Goal: Book appointment/travel/reservation

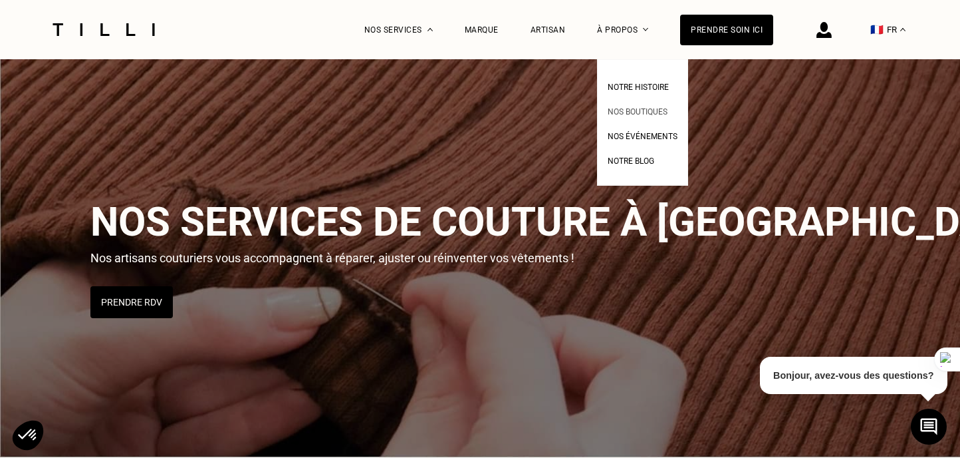
click at [619, 114] on span "Nos boutiques" at bounding box center [638, 111] width 60 height 9
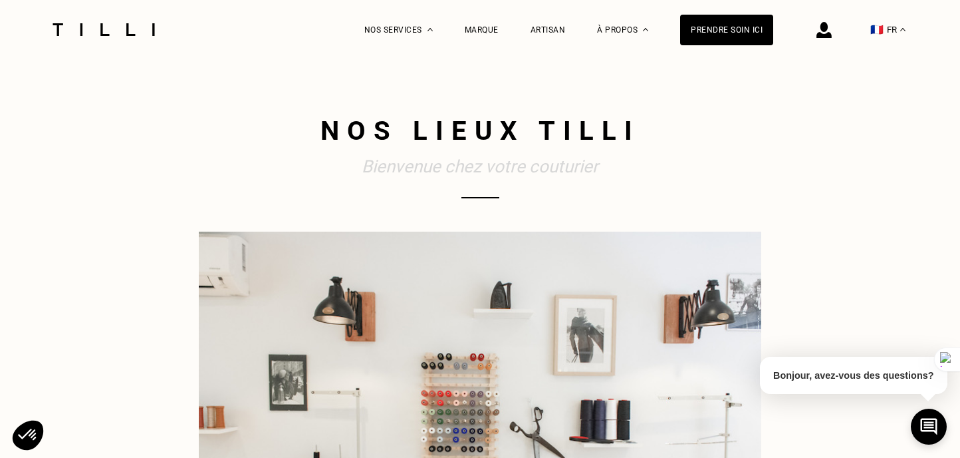
click at [537, 120] on h1 "Nos lieux Tilli" at bounding box center [480, 130] width 563 height 37
drag, startPoint x: 538, startPoint y: 127, endPoint x: 639, endPoint y: 132, distance: 101.2
click at [639, 132] on h1 "Nos lieux Tilli" at bounding box center [480, 130] width 563 height 37
copy h1 "Tilli"
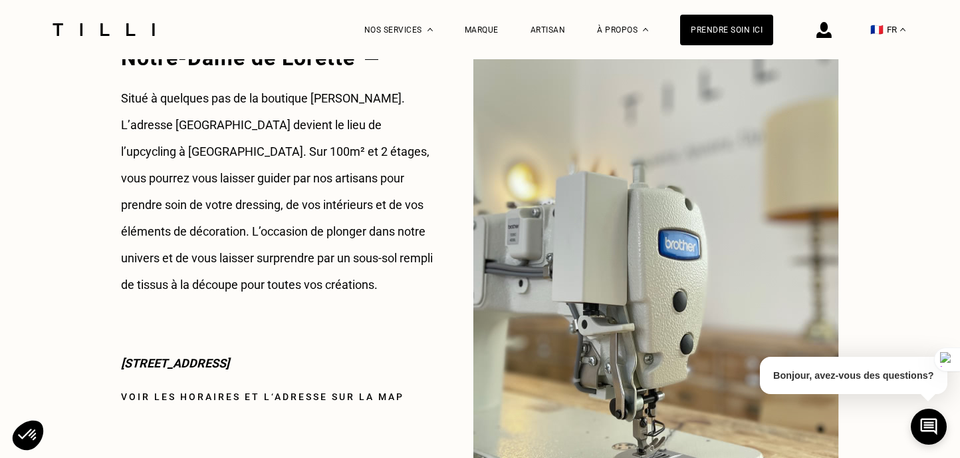
scroll to position [1808, 0]
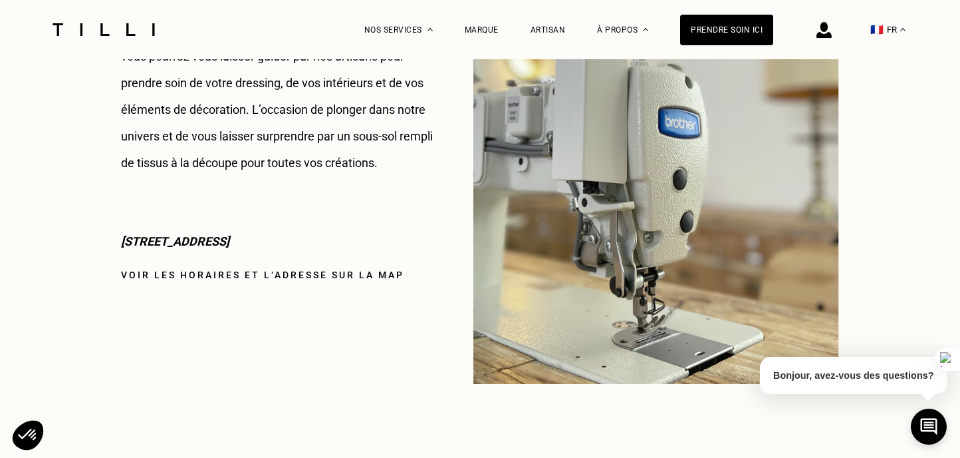
drag, startPoint x: 374, startPoint y: 241, endPoint x: 56, endPoint y: 240, distance: 317.9
copy p "[STREET_ADDRESS]"
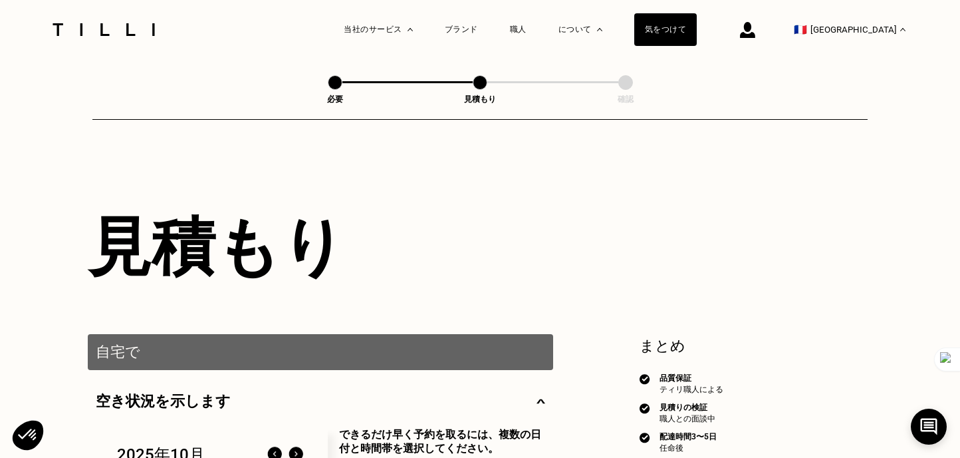
select select "FR"
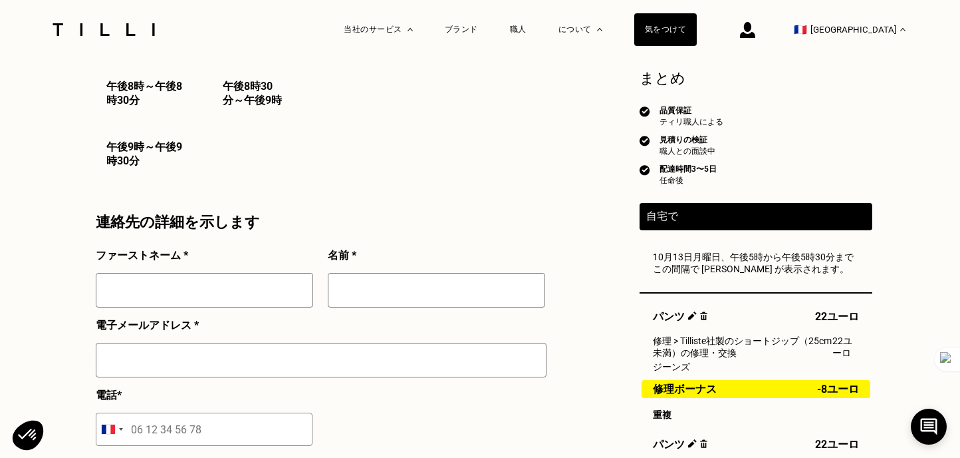
scroll to position [1330, 0]
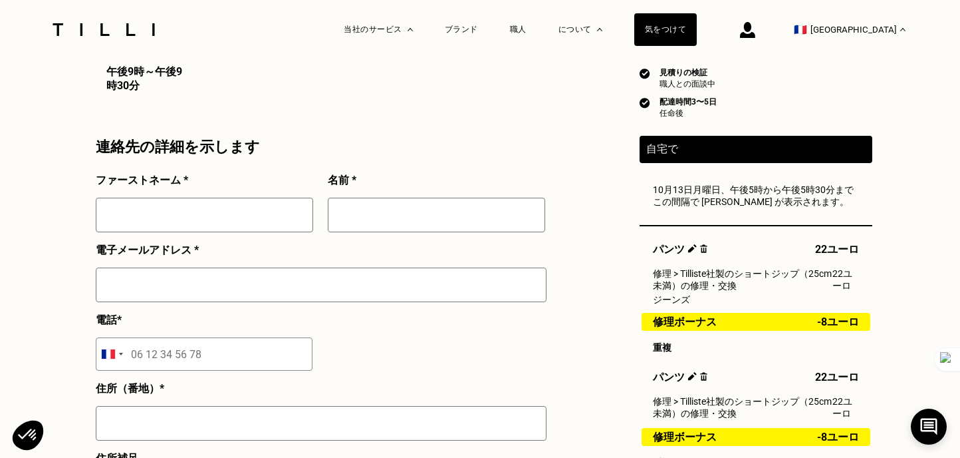
click at [278, 243] on div at bounding box center [204, 221] width 217 height 46
click at [278, 232] on input "text" at bounding box center [204, 215] width 217 height 35
type input "Mayu"
type input "[PERSON_NAME]"
type input "[EMAIL_ADDRESS][TECHNICAL_ID][DOMAIN_NAME]"
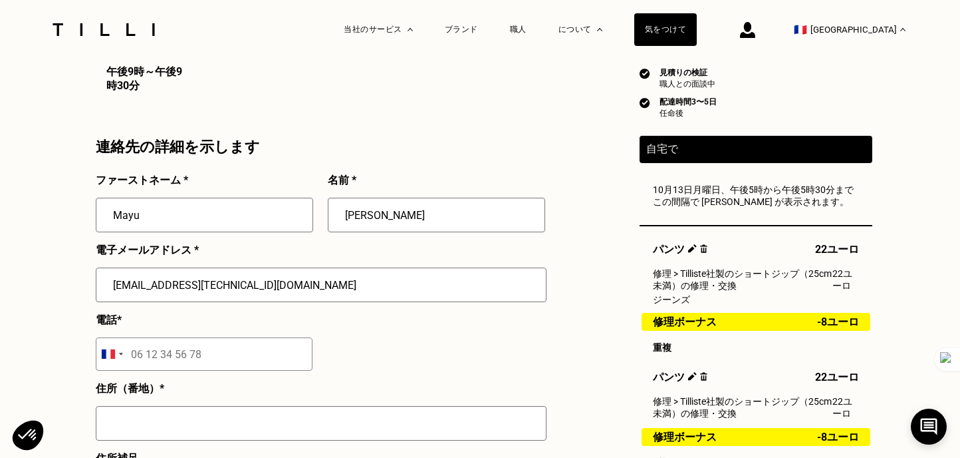
type input "[STREET_ADDRESS][PERSON_NAME]"
type input "[GEOGRAPHIC_DATA]"
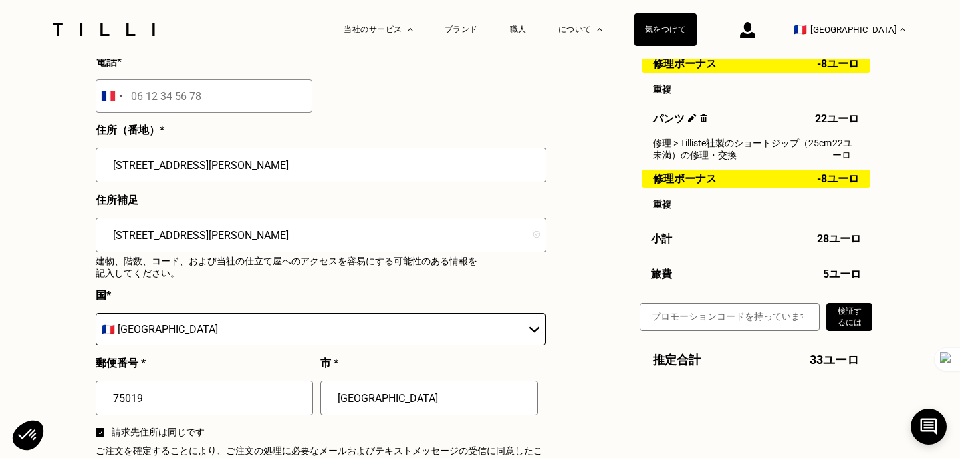
scroll to position [1584, 0]
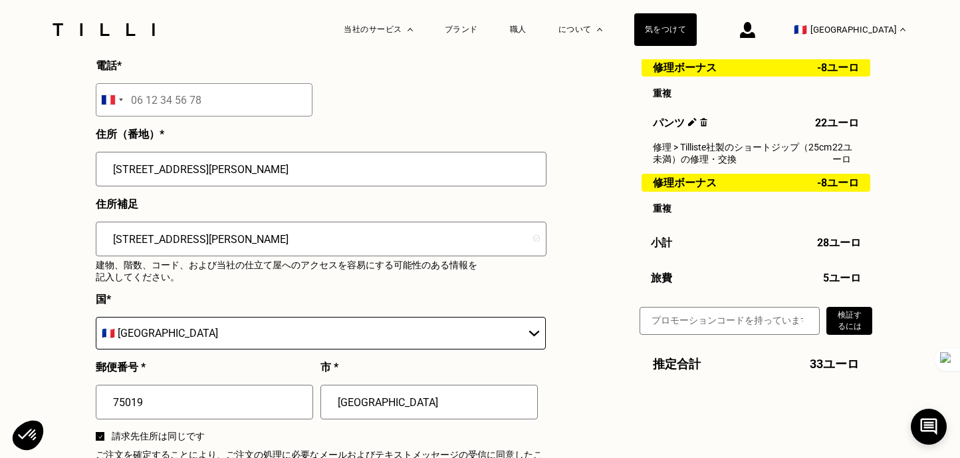
click at [241, 116] on input "tel" at bounding box center [204, 99] width 217 height 33
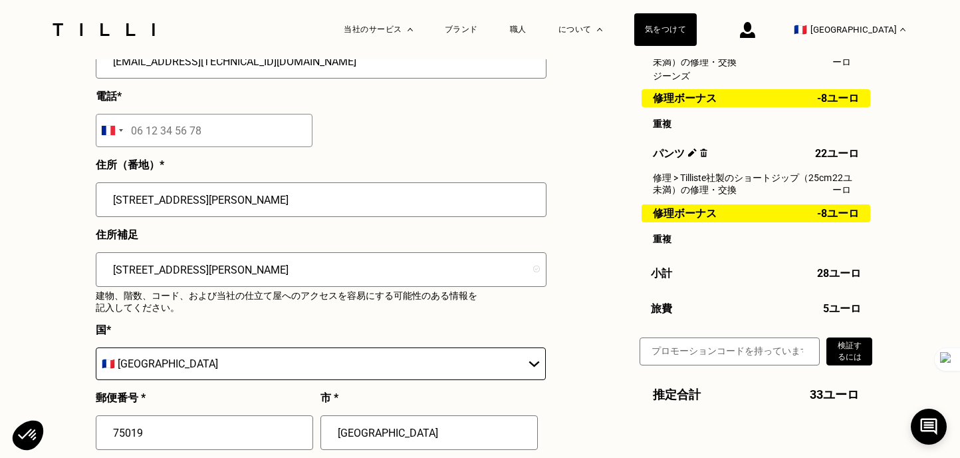
scroll to position [1541, 0]
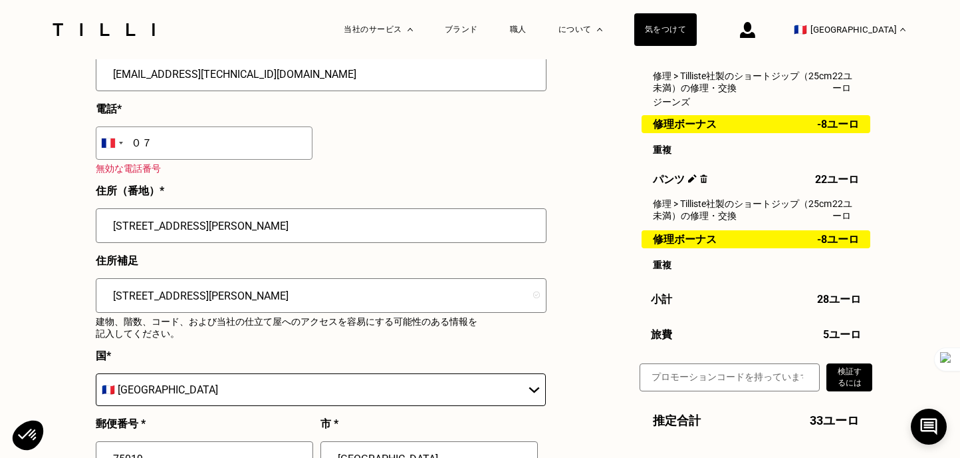
type input "０"
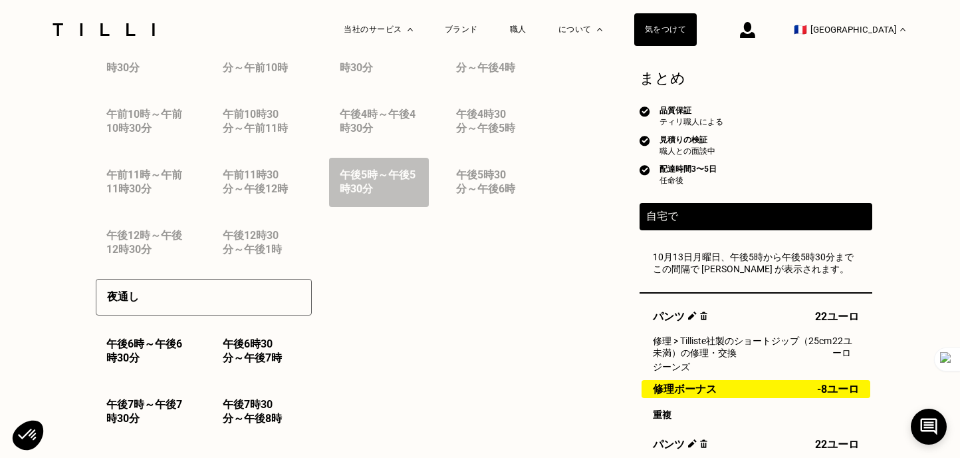
scroll to position [665, 0]
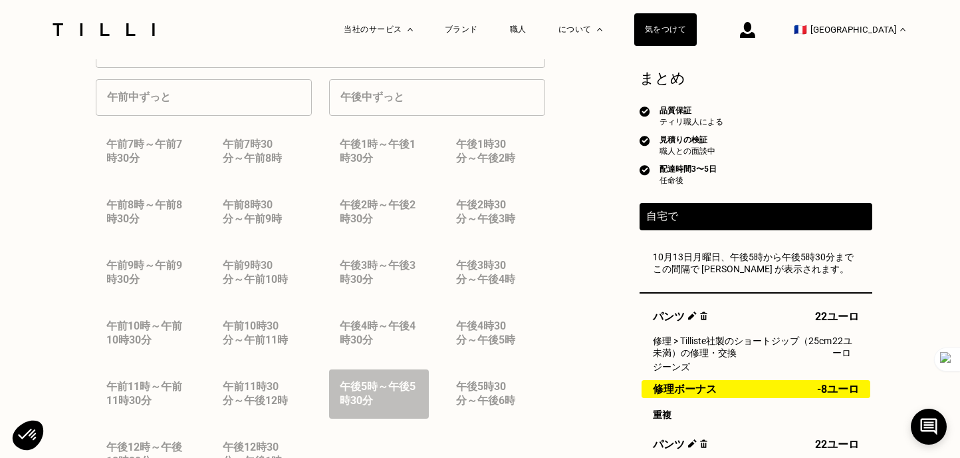
type input "07 49 86 49 51"
click at [462, 409] on div "午後5時30分 ～ 午後6時" at bounding box center [496, 393] width 100 height 49
click at [462, 418] on div "午後5時30分 ～ 午後6時" at bounding box center [496, 393] width 100 height 49
click at [399, 418] on div "午後5時 ～ 午後5時30分" at bounding box center [379, 393] width 100 height 49
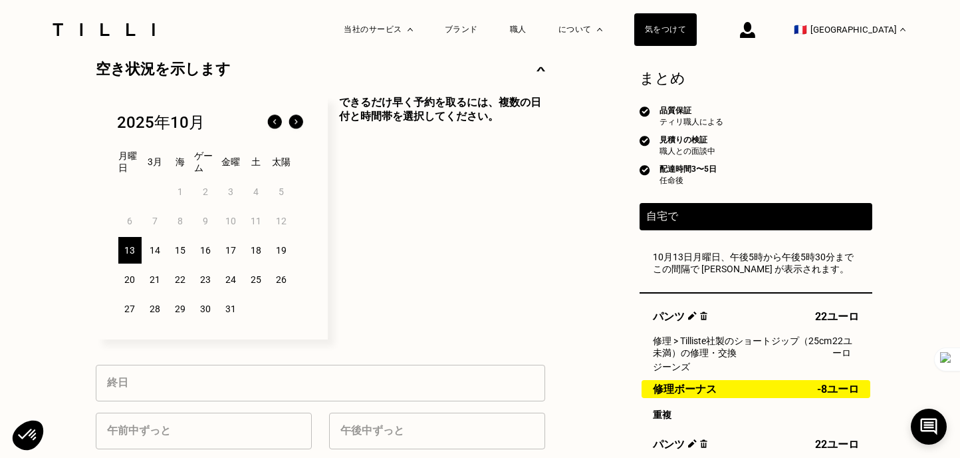
scroll to position [329, 0]
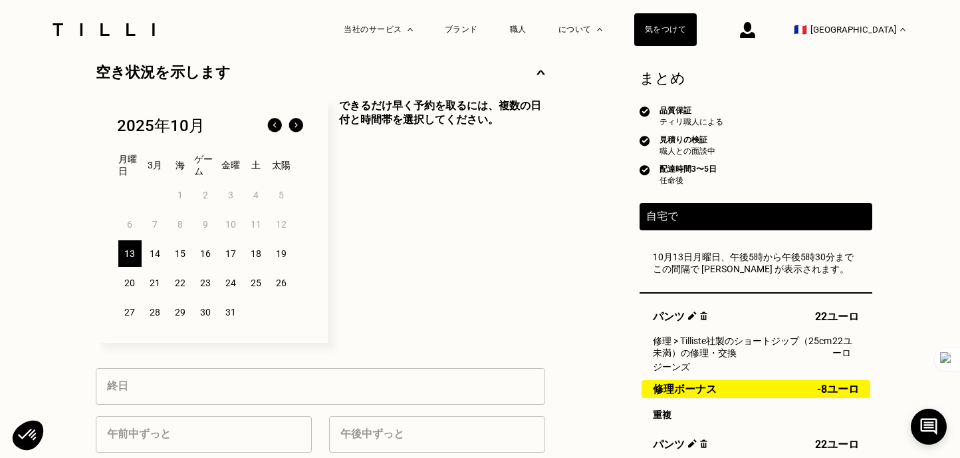
click at [176, 259] on font "15" at bounding box center [180, 253] width 11 height 11
click at [128, 259] on font "13" at bounding box center [129, 253] width 11 height 11
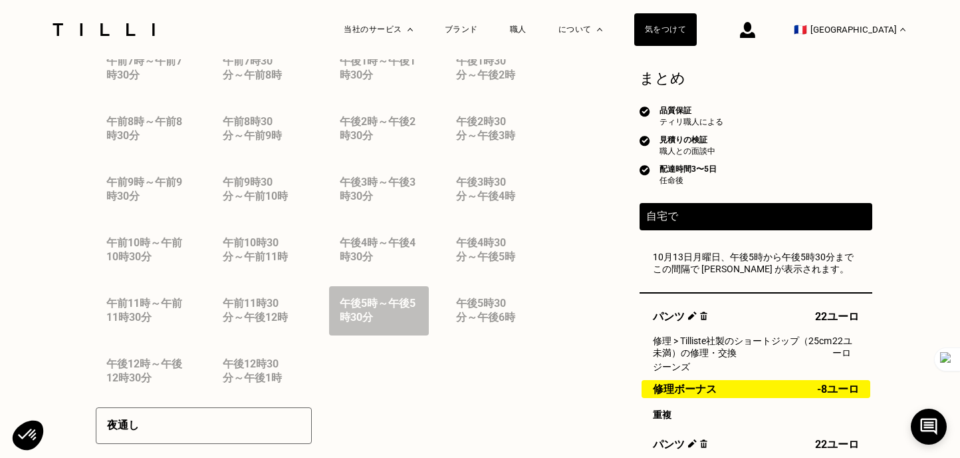
scroll to position [850, 0]
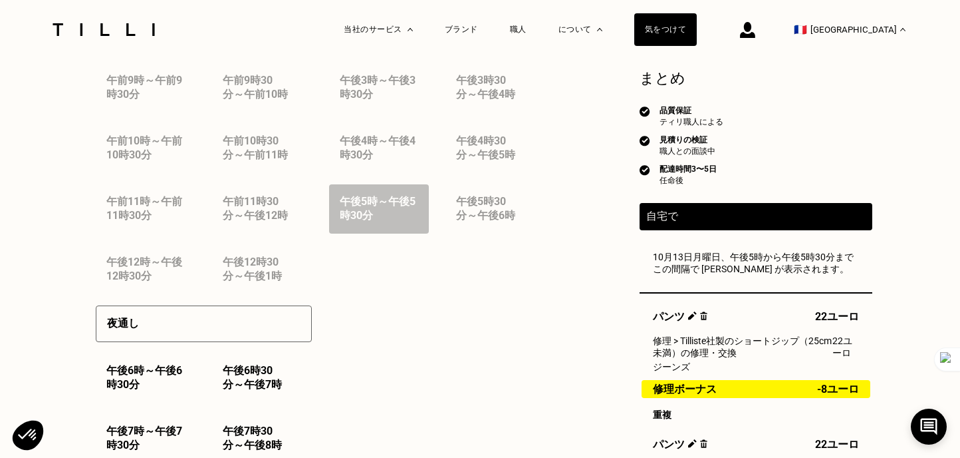
click at [171, 294] on div "午後12時 ～ 午後12時30分" at bounding box center [146, 269] width 100 height 49
click at [239, 294] on div "午後12時30分 ～ 午後1時" at bounding box center [262, 269] width 100 height 49
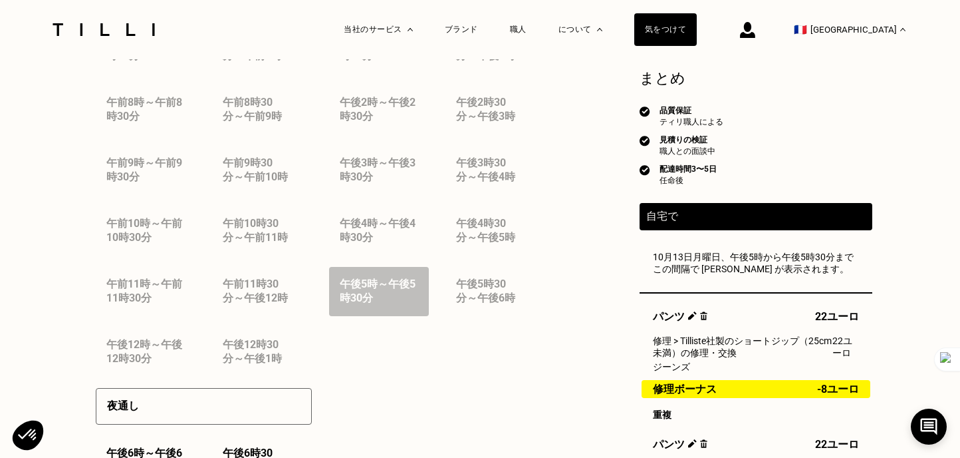
scroll to position [765, 0]
click at [497, 318] on div "午後5時30分 ～ 午後6時" at bounding box center [496, 293] width 100 height 49
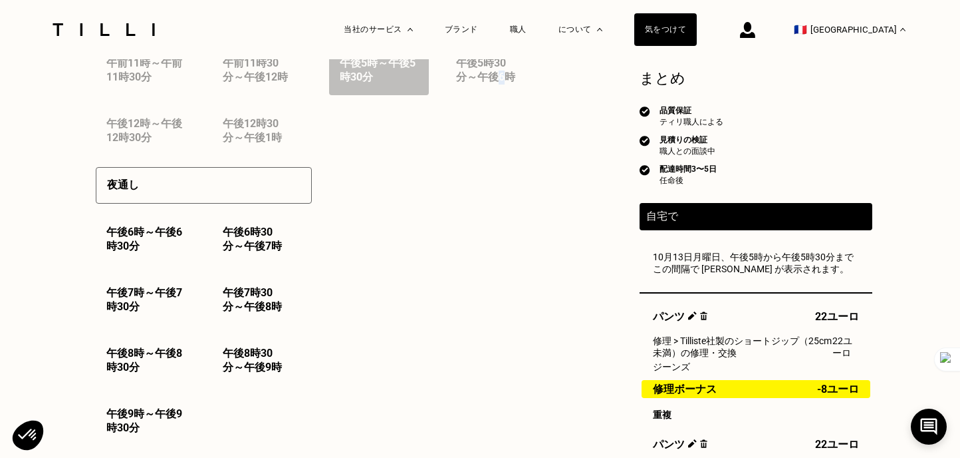
scroll to position [991, 0]
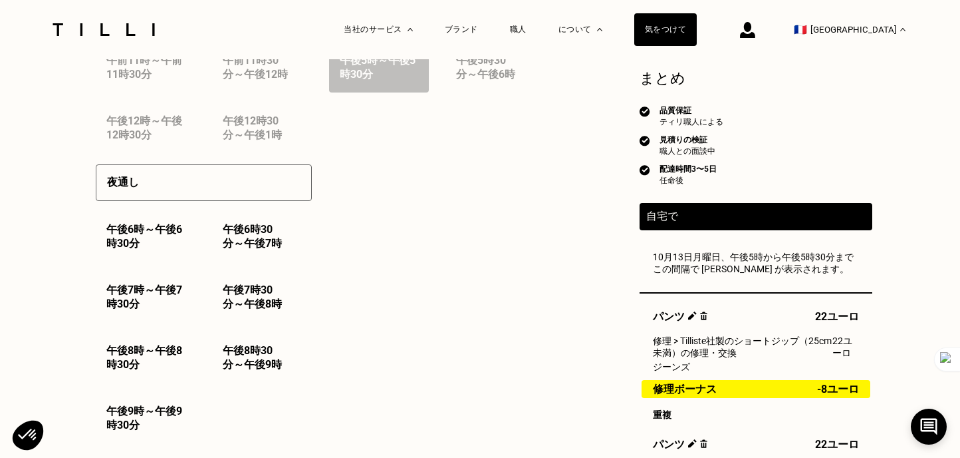
click at [160, 249] on font "午後6時30分" at bounding box center [144, 236] width 76 height 27
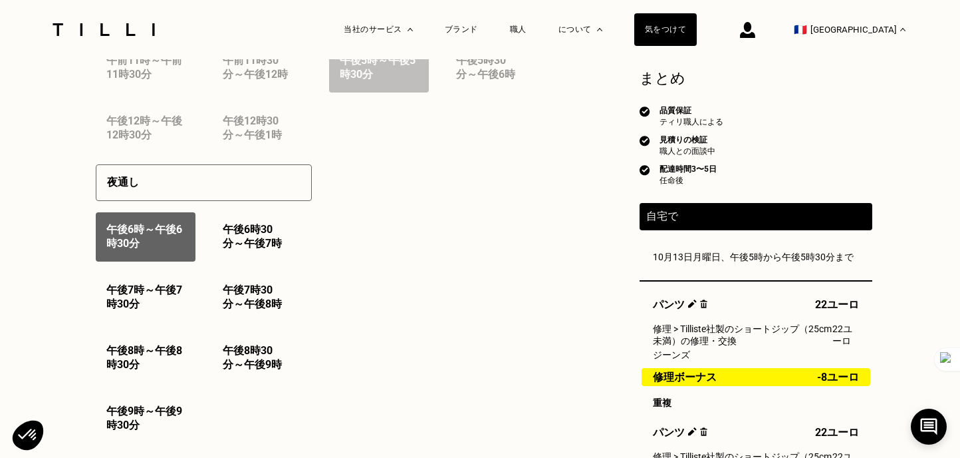
click at [363, 92] on div "午後5時 ～ 午後5時30分" at bounding box center [379, 67] width 100 height 49
click at [271, 249] on font "午後7時" at bounding box center [263, 243] width 38 height 13
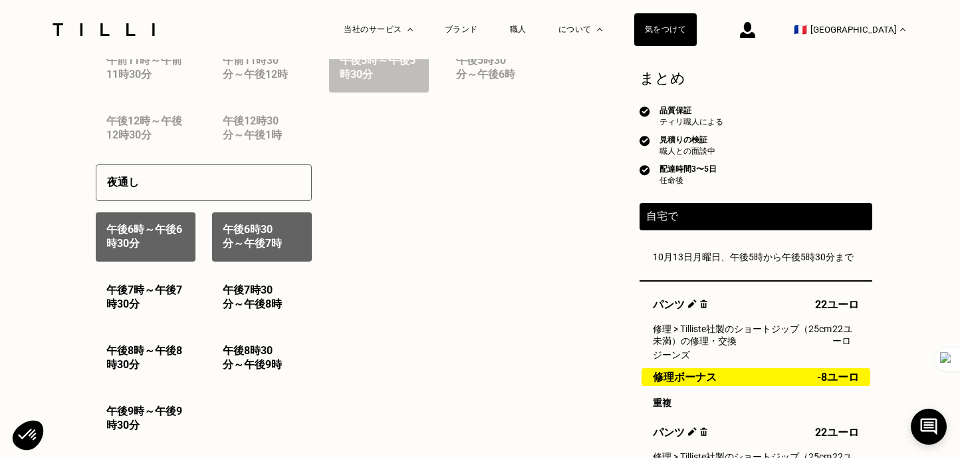
click at [249, 249] on font "午後7時" at bounding box center [263, 243] width 38 height 13
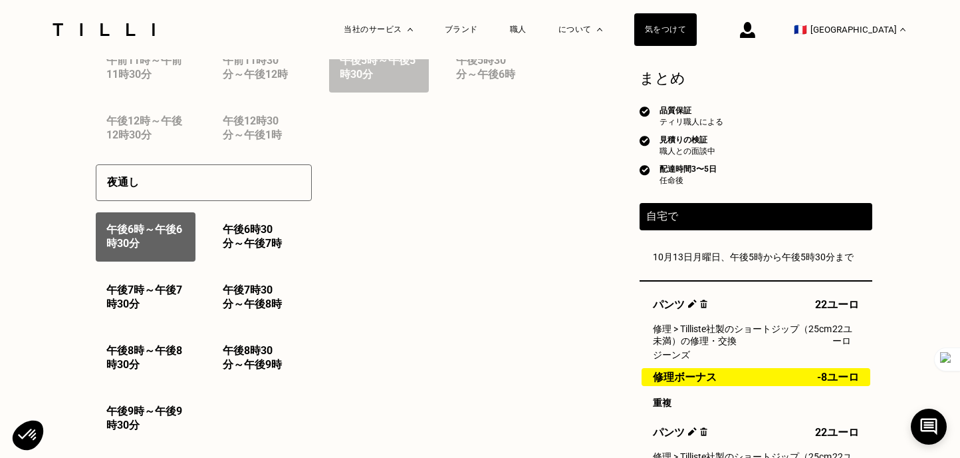
click at [158, 249] on font "午後6時30分" at bounding box center [144, 236] width 76 height 27
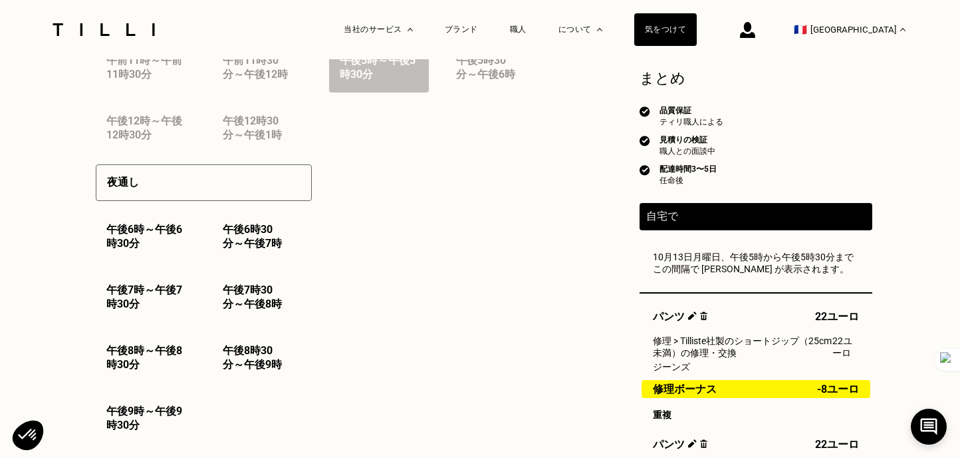
click at [158, 249] on font "午後6時30分" at bounding box center [144, 236] width 76 height 27
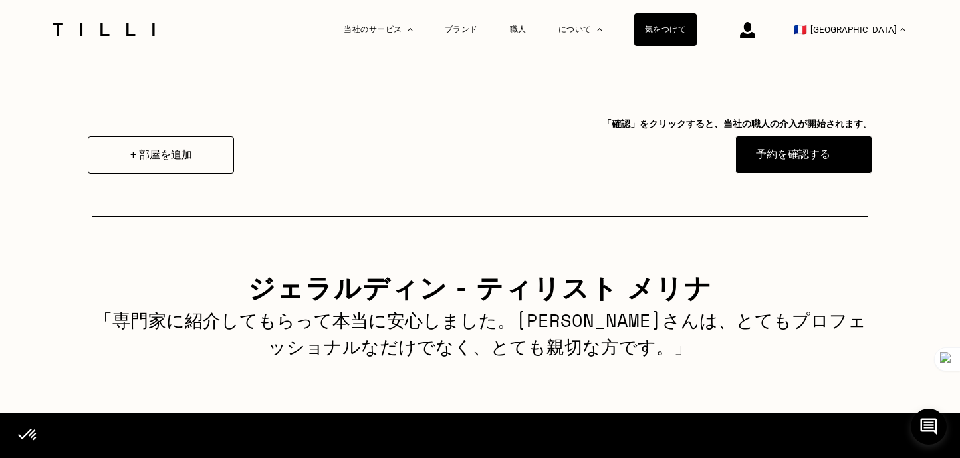
scroll to position [2006, 0]
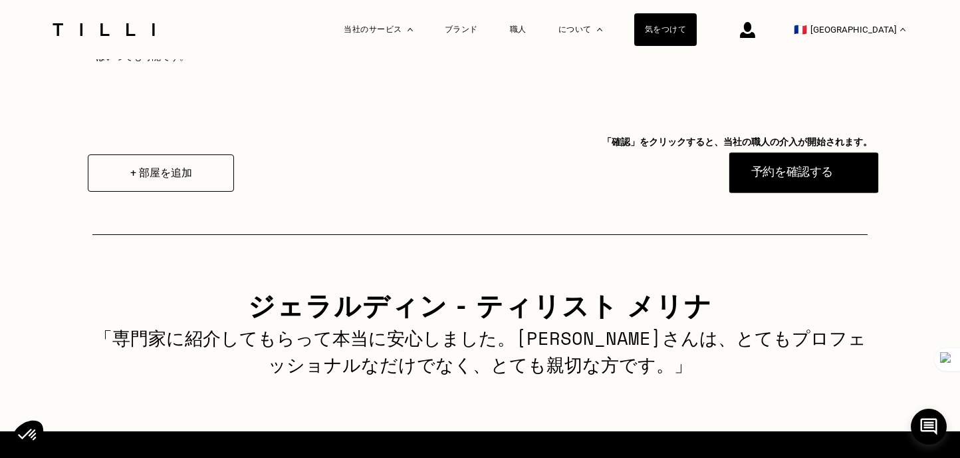
click at [769, 180] on font "予約を確認する" at bounding box center [793, 172] width 82 height 15
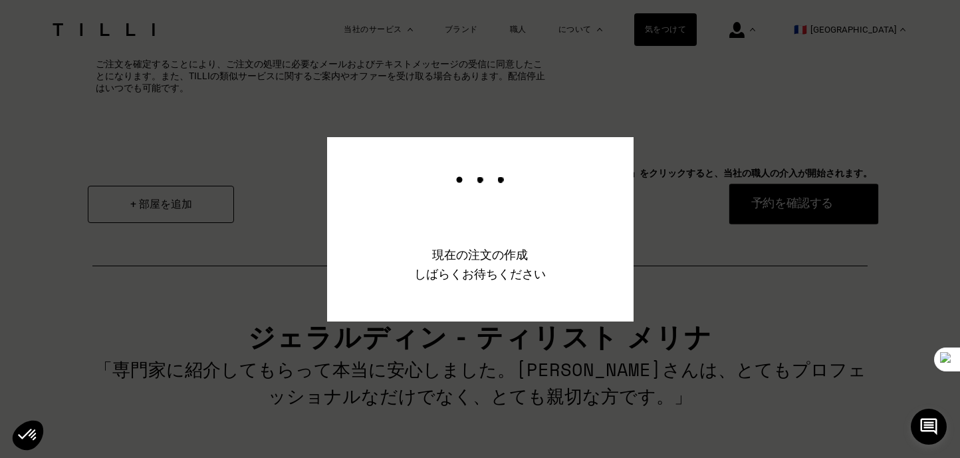
scroll to position [2038, 0]
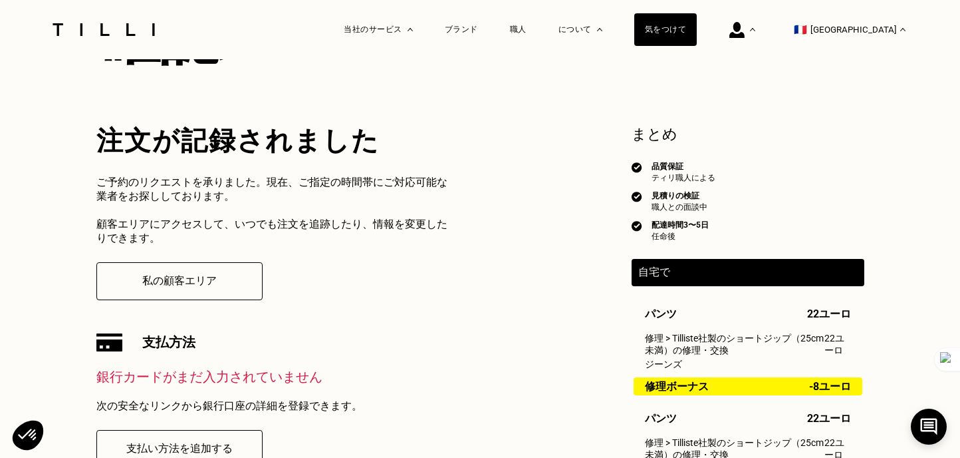
scroll to position [290, 0]
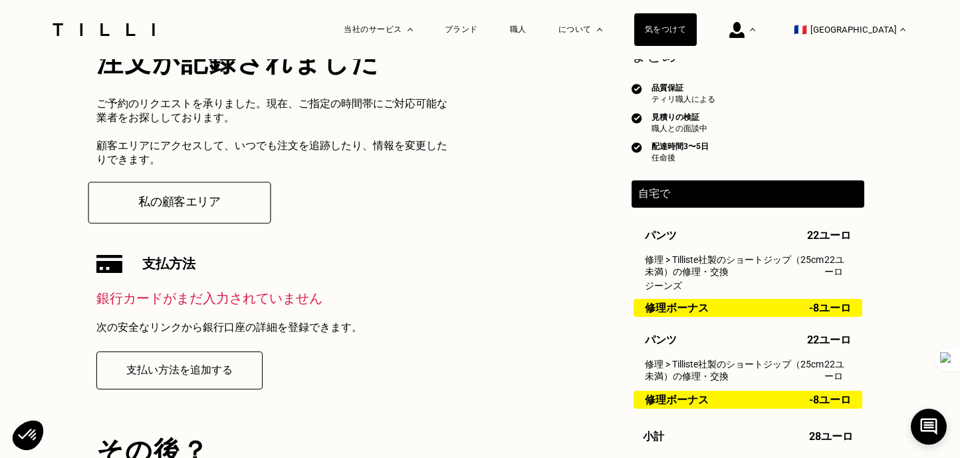
click at [225, 223] on button "私の顧客エリア" at bounding box center [179, 203] width 183 height 42
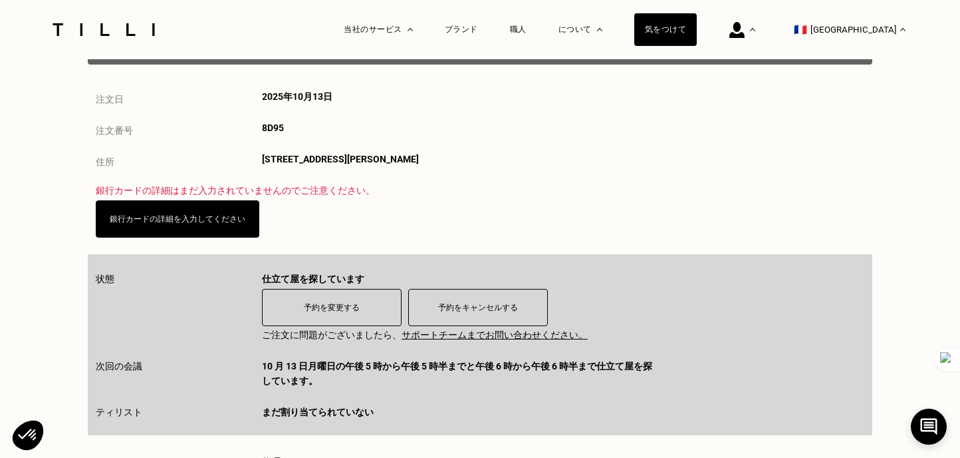
scroll to position [219, 0]
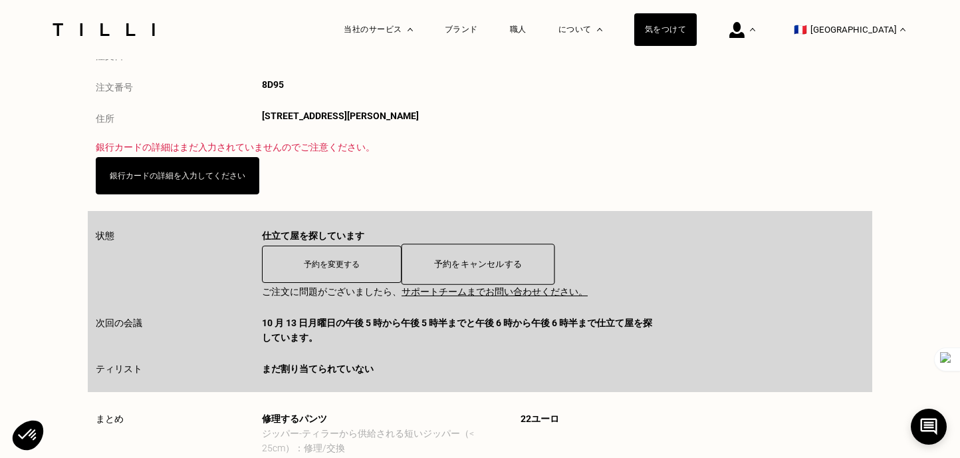
click at [486, 269] on font "予約をキャンセルする" at bounding box center [478, 264] width 88 height 10
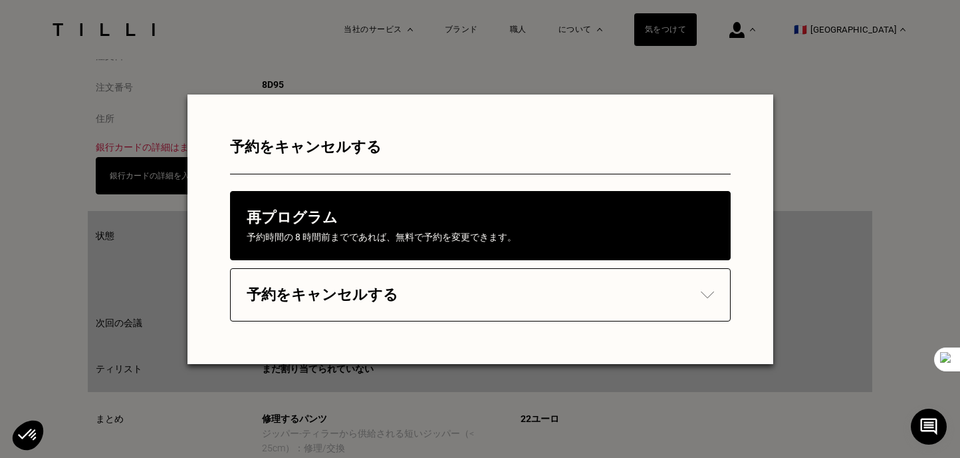
click at [466, 293] on div "予約をキャンセルする" at bounding box center [481, 295] width 468 height 20
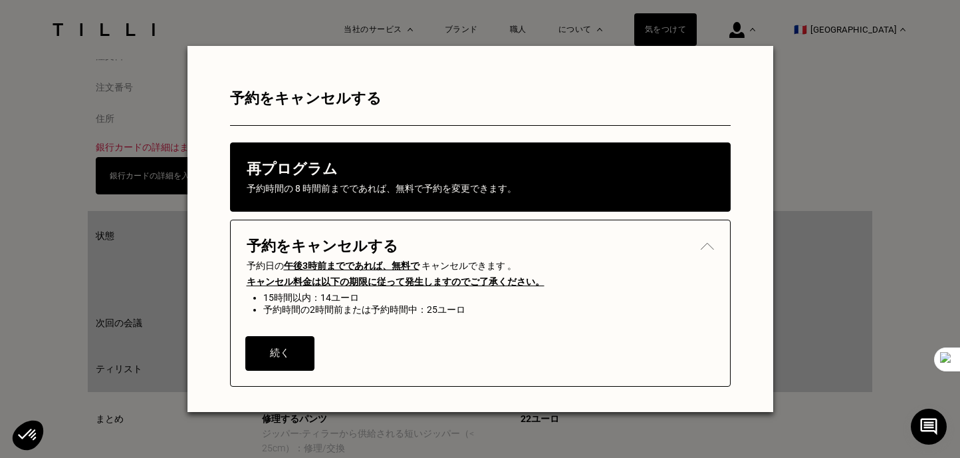
click at [272, 358] on font "続く" at bounding box center [279, 351] width 19 height 11
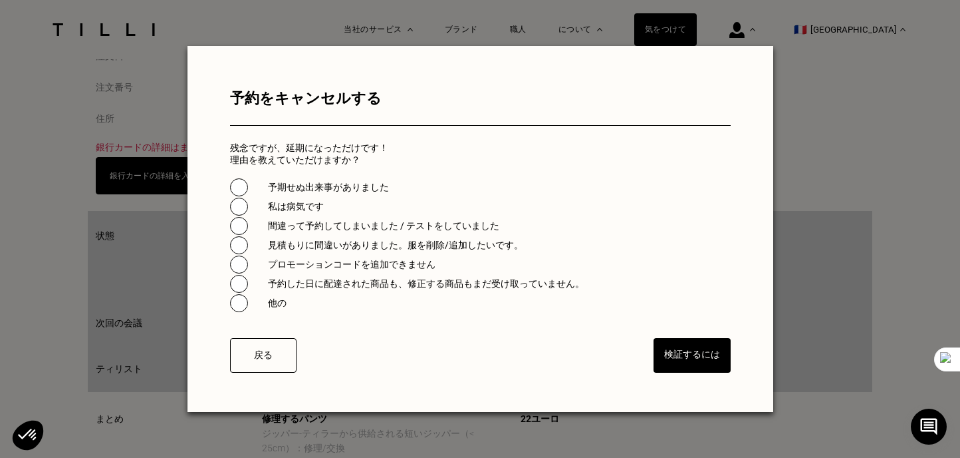
click at [249, 232] on div "間違って予約してしまいました / テストをしていました" at bounding box center [480, 226] width 501 height 12
click at [710, 359] on font "検証するには" at bounding box center [692, 353] width 58 height 11
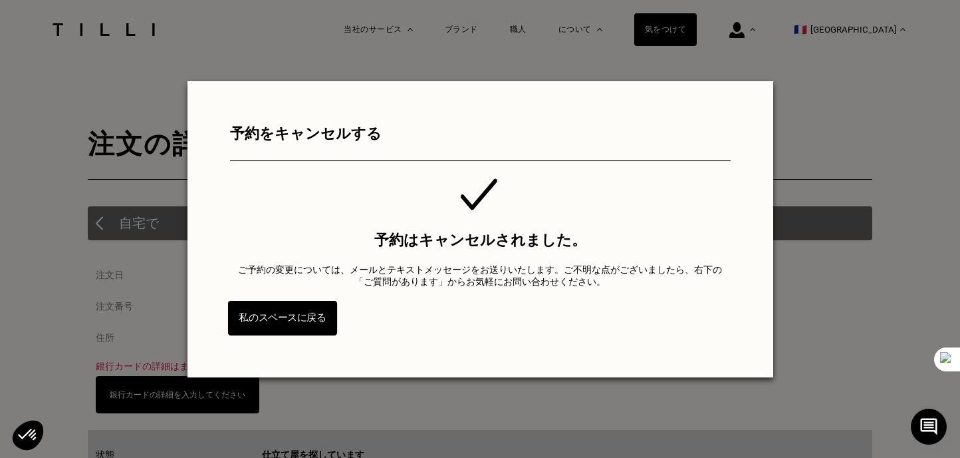
click at [294, 313] on button "私のスペースに戻る" at bounding box center [281, 318] width 109 height 35
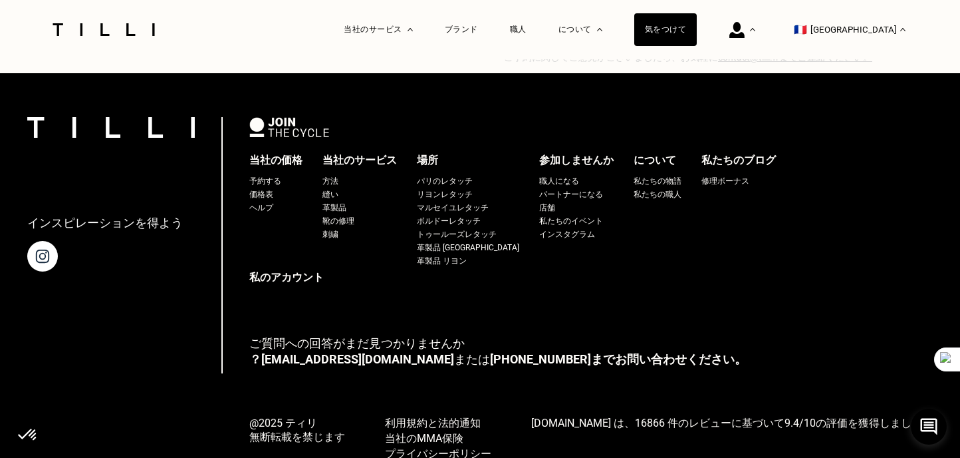
scroll to position [1738, 0]
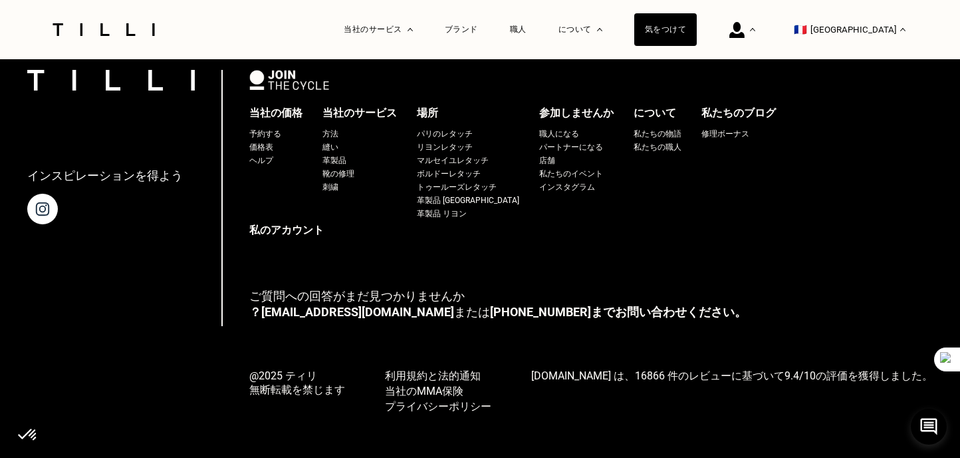
click at [546, 157] on font "店舗" at bounding box center [547, 160] width 16 height 9
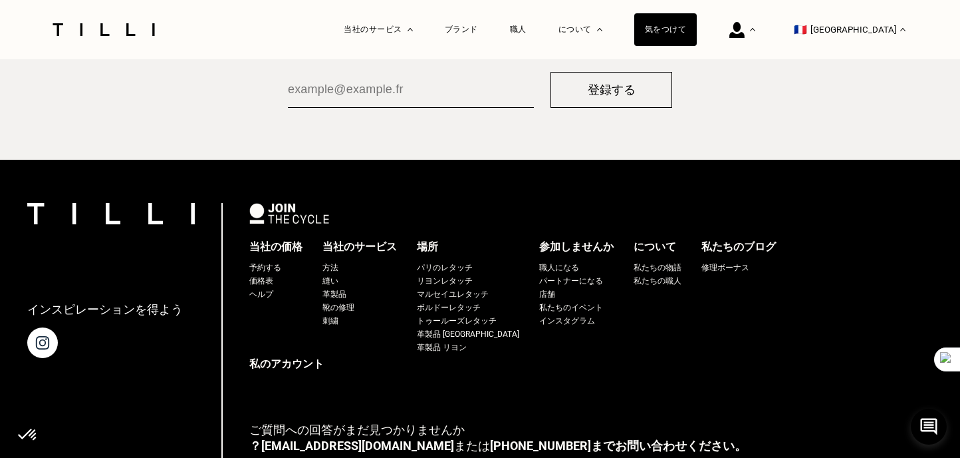
scroll to position [2474, 0]
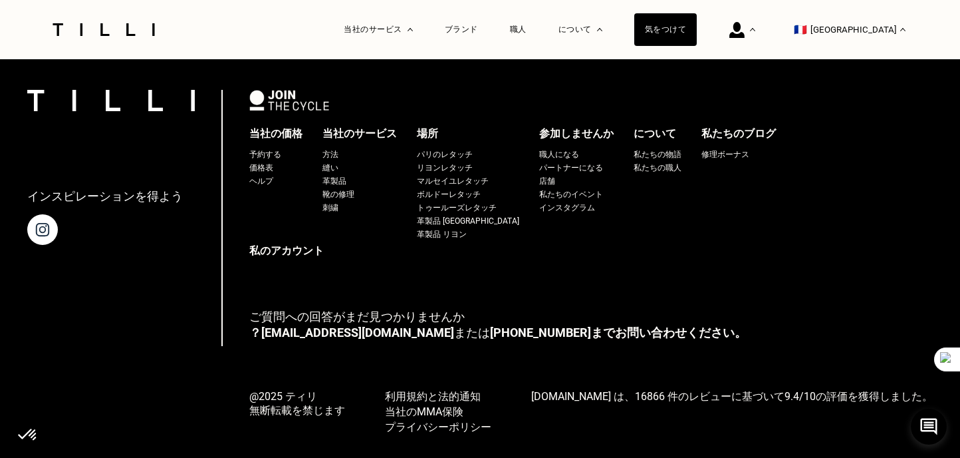
click at [556, 150] on font "職人になる" at bounding box center [559, 154] width 40 height 9
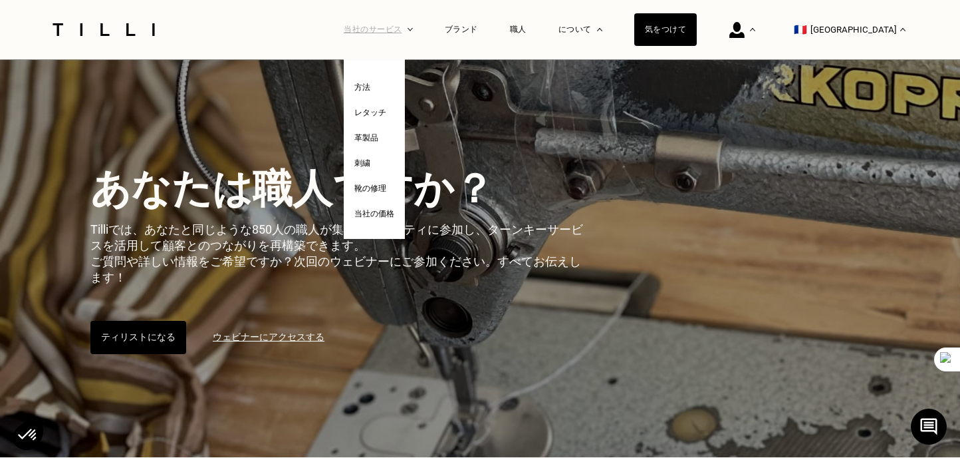
click at [413, 19] on div "当社のサービス" at bounding box center [378, 29] width 69 height 59
click at [394, 215] on li "当社の価格" at bounding box center [374, 212] width 40 height 25
click at [394, 210] on font "当社の価格" at bounding box center [374, 213] width 40 height 9
select select "FR"
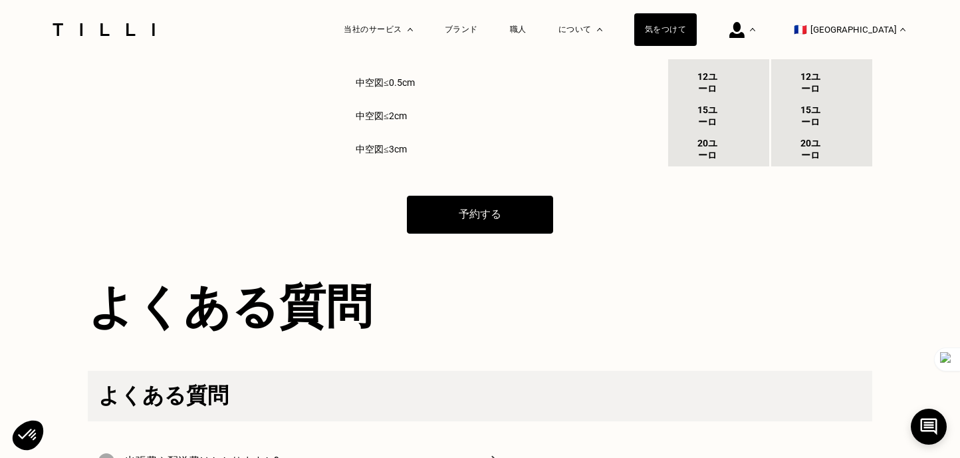
scroll to position [2267, 0]
